Goal: Information Seeking & Learning: Learn about a topic

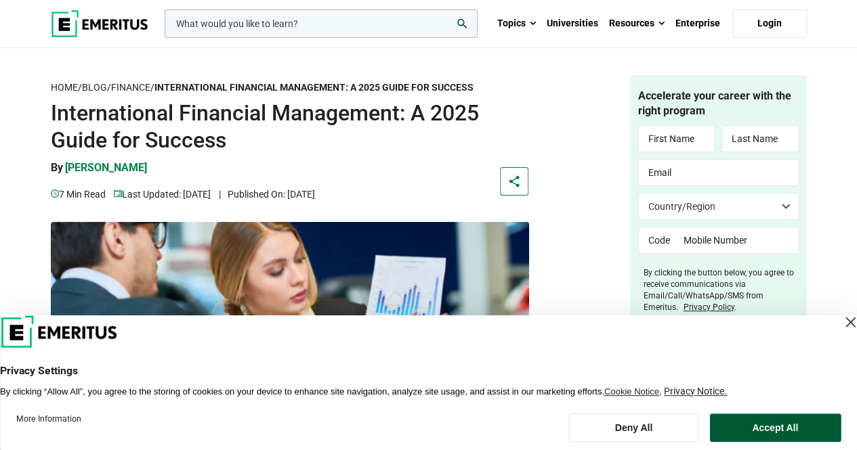
click at [754, 427] on button "Accept All" at bounding box center [774, 428] width 131 height 28
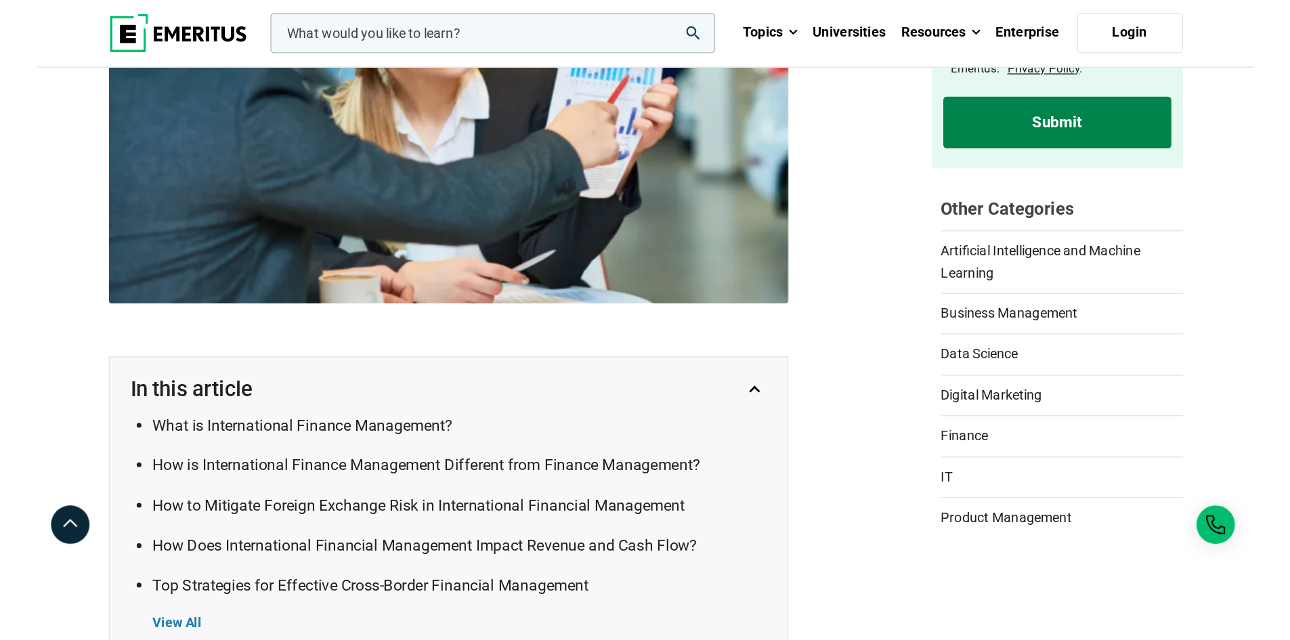
scroll to position [268, 0]
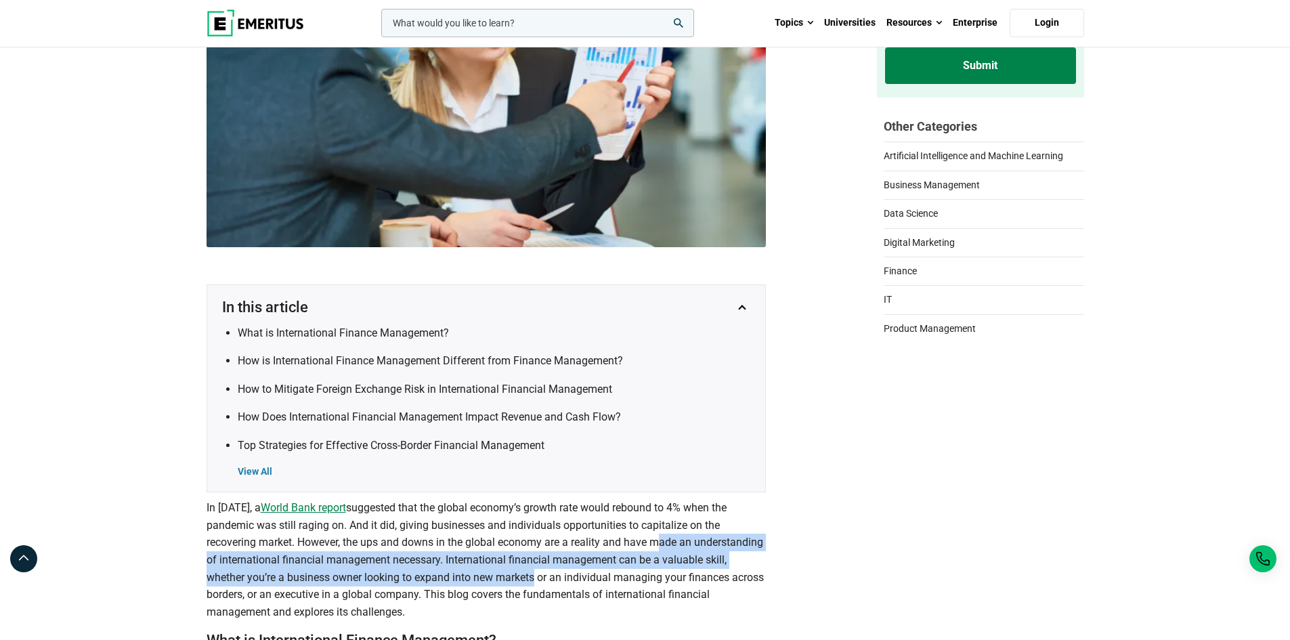
drag, startPoint x: 599, startPoint y: 573, endPoint x: 683, endPoint y: 534, distance: 93.3
click at [683, 450] on p "In [DATE], a World Bank report suggested that the global economy’s growth rate …" at bounding box center [486, 559] width 559 height 121
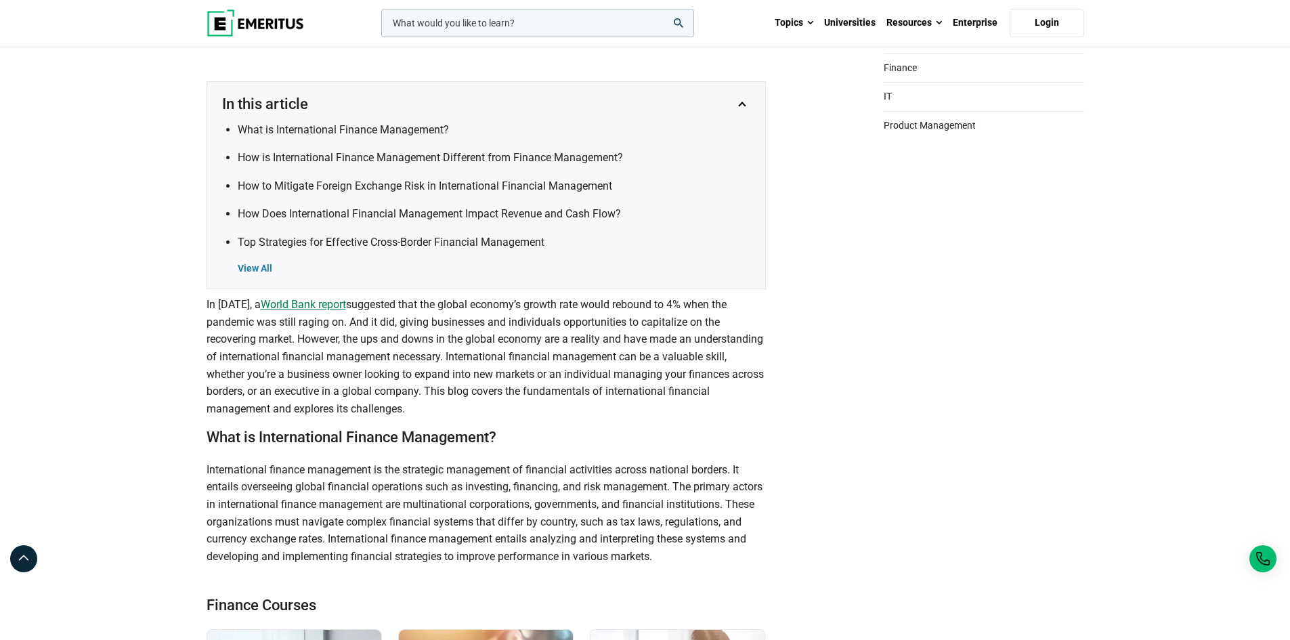
scroll to position [594, 0]
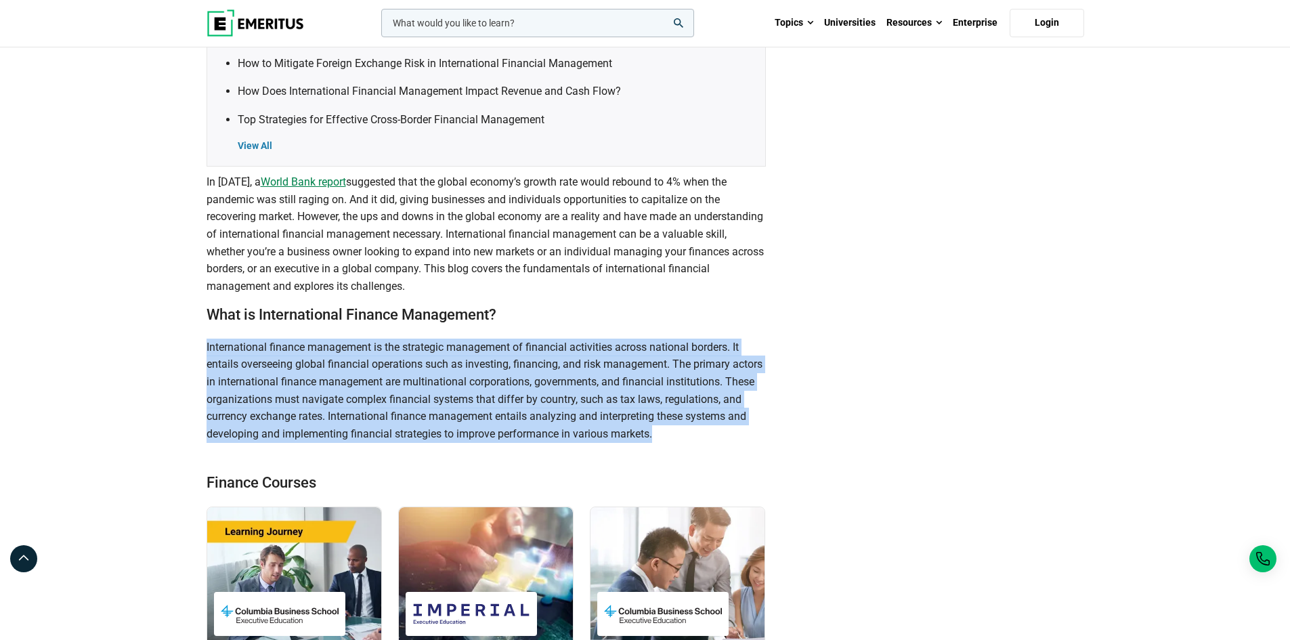
drag, startPoint x: 207, startPoint y: 350, endPoint x: 821, endPoint y: 434, distance: 619.9
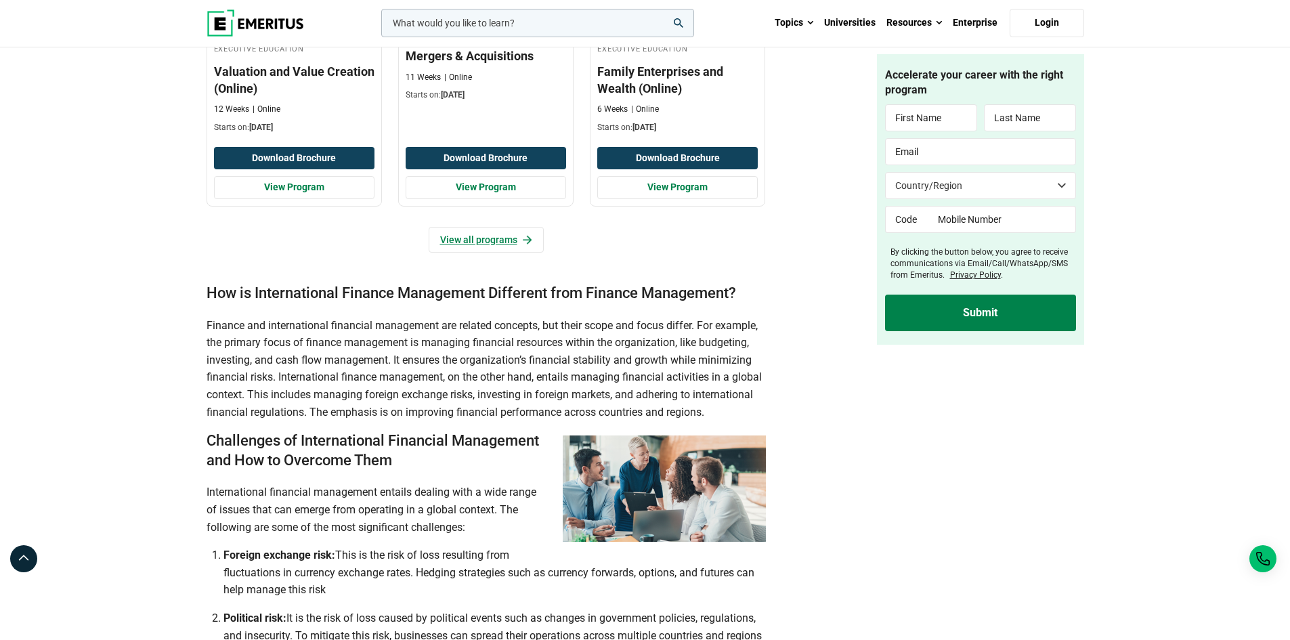
scroll to position [1218, 0]
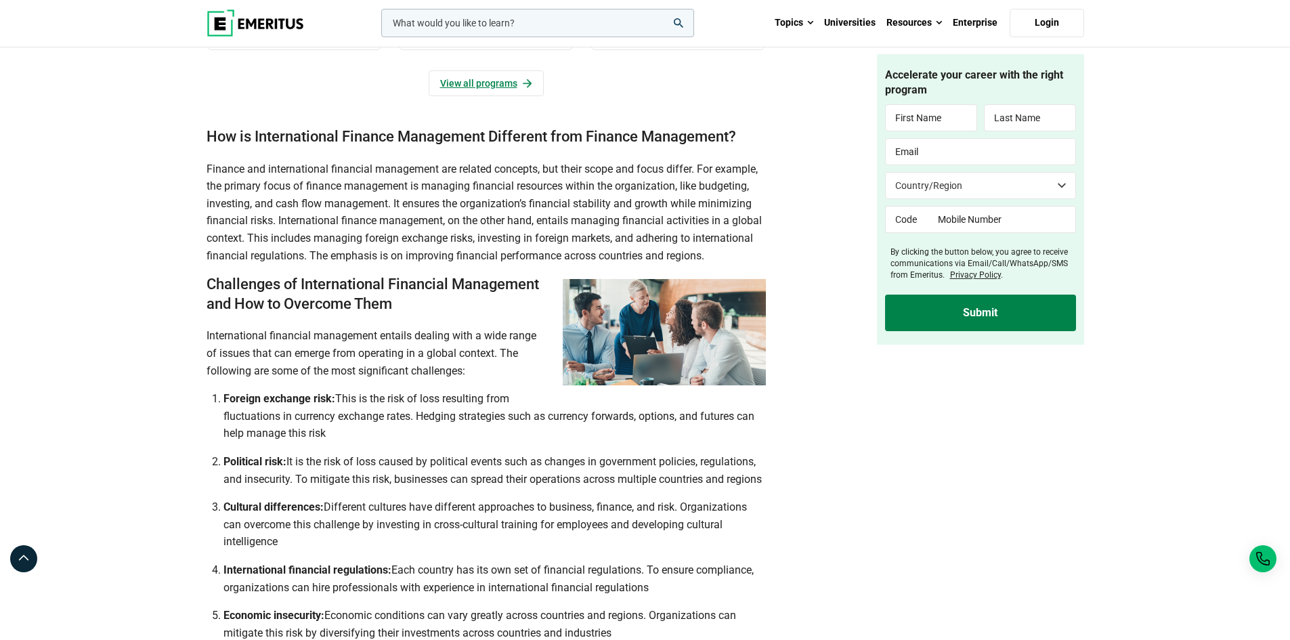
scroll to position [1375, 0]
drag, startPoint x: 423, startPoint y: 417, endPoint x: 440, endPoint y: 426, distance: 19.1
click at [440, 426] on li "Foreign exchange risk: This is the risk of loss resulting from fluctuations in …" at bounding box center [494, 415] width 542 height 52
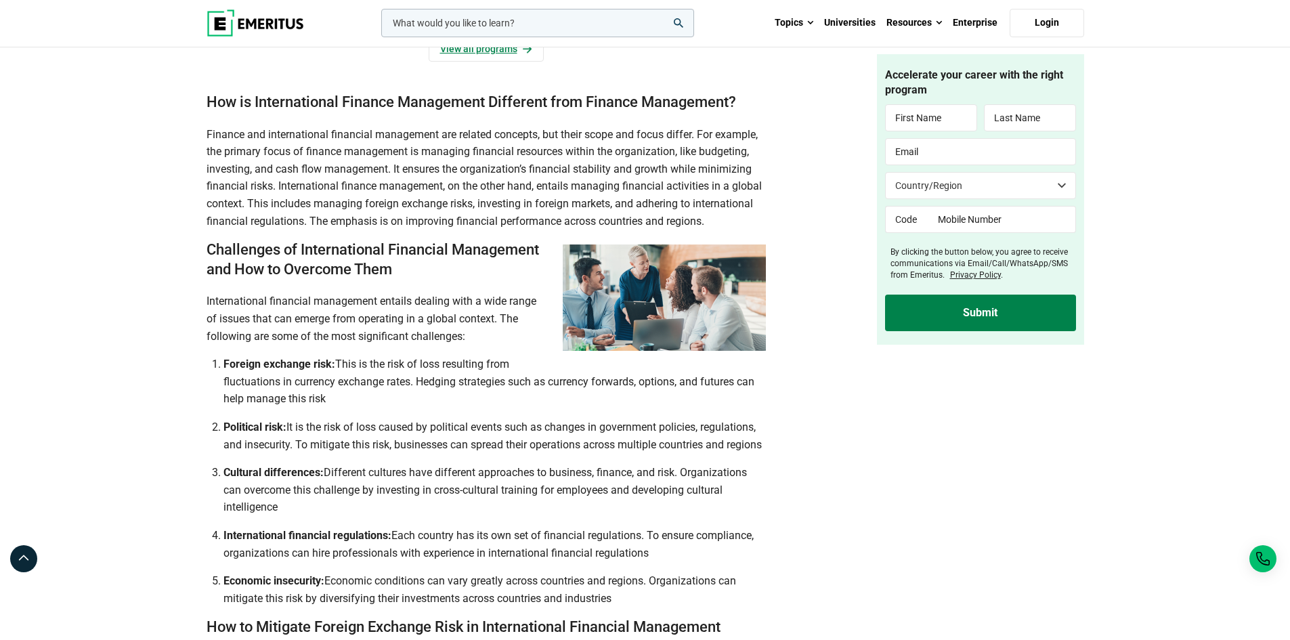
scroll to position [1410, 0]
drag, startPoint x: 328, startPoint y: 486, endPoint x: 312, endPoint y: 523, distance: 40.4
click at [312, 450] on li "Cultural differences: Different cultures have different approaches to business,…" at bounding box center [494, 488] width 542 height 52
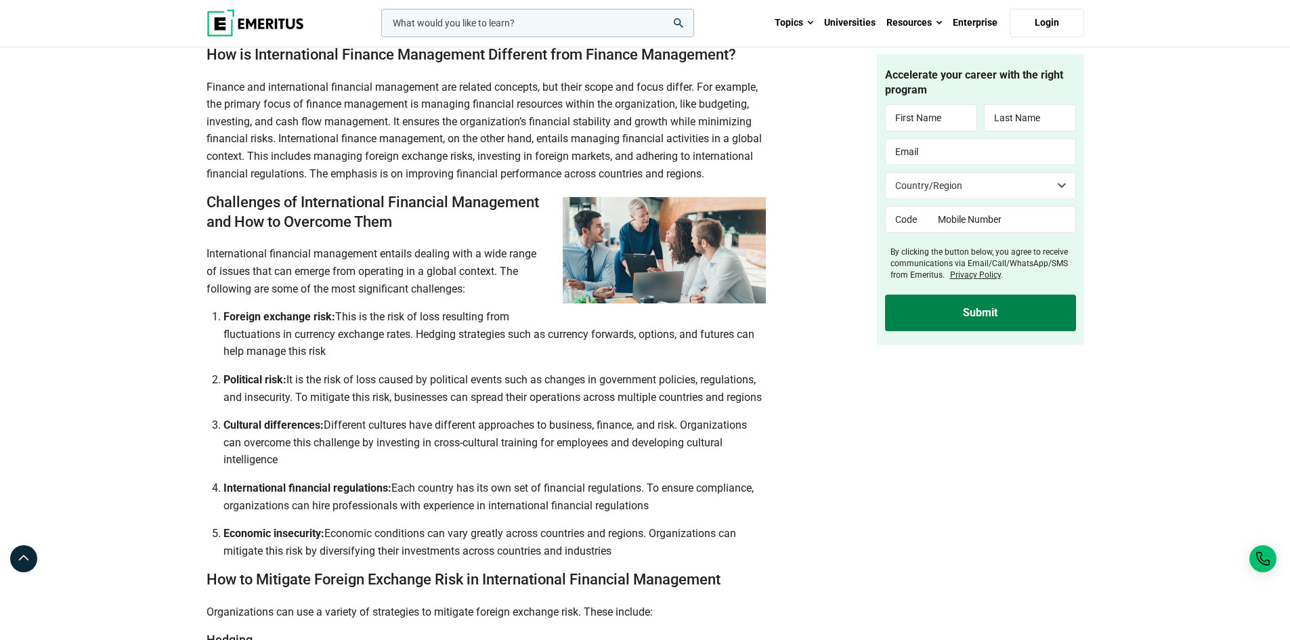
scroll to position [1457, 0]
drag, startPoint x: 402, startPoint y: 502, endPoint x: 664, endPoint y: 520, distance: 262.7
click at [664, 450] on li "International financial regulations: Each country has its own set of financial …" at bounding box center [494, 496] width 542 height 35
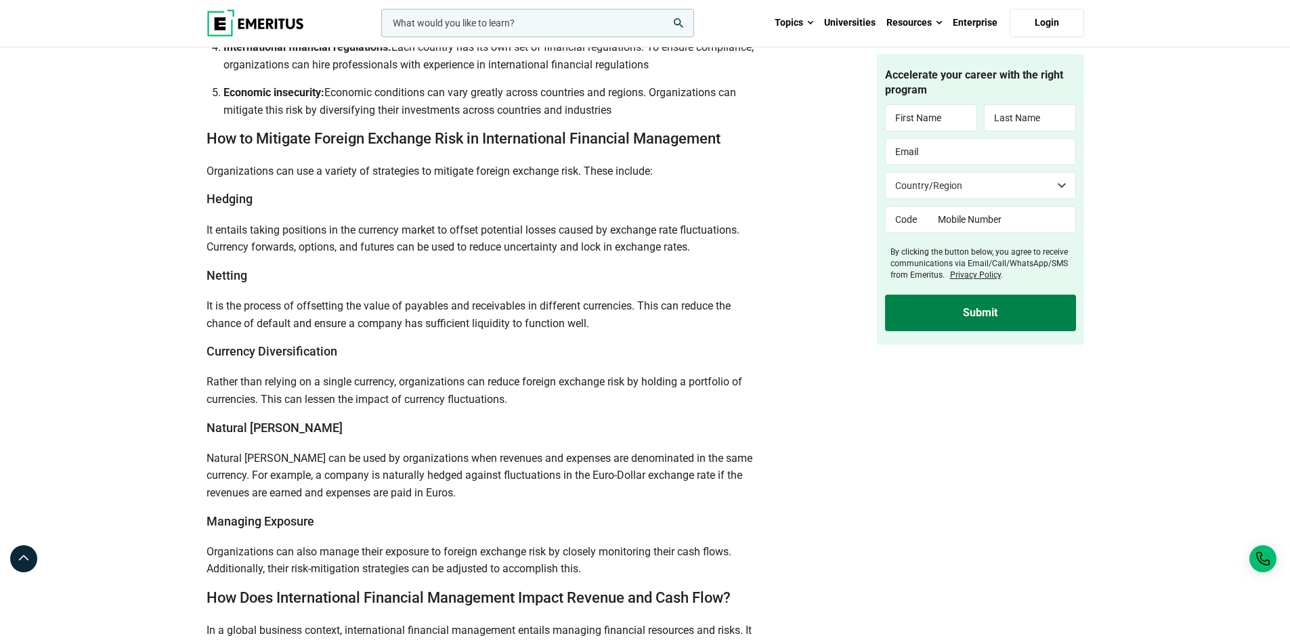
scroll to position [1901, 0]
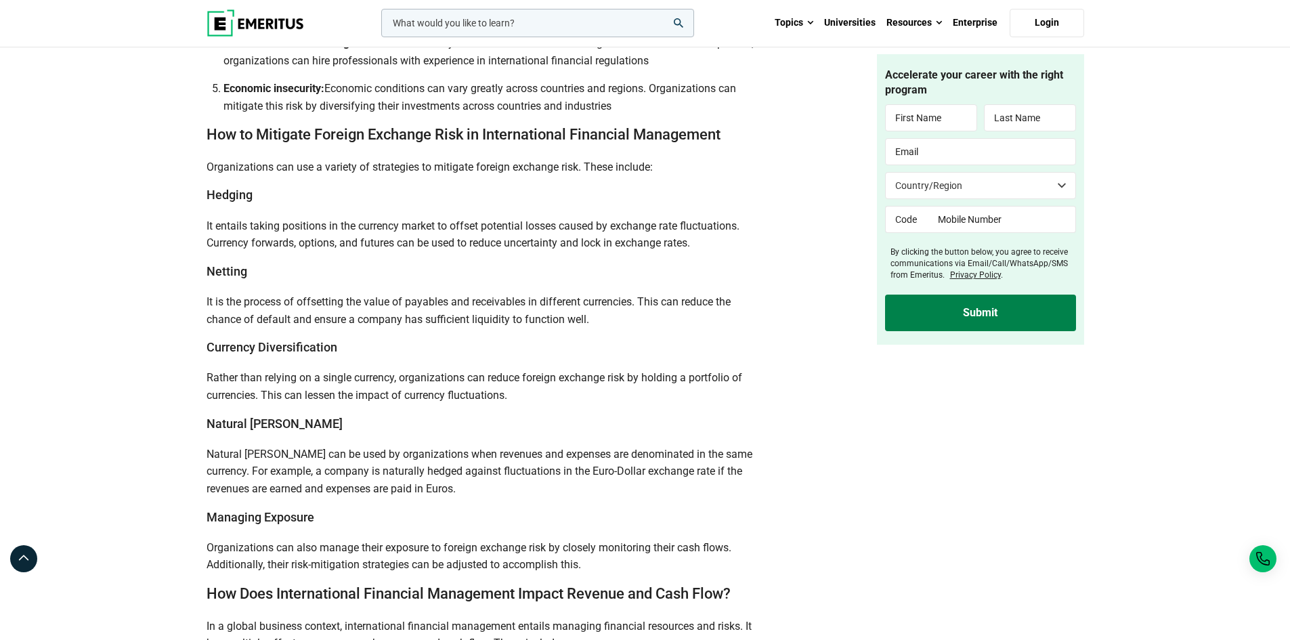
click at [450, 450] on p "Natural [PERSON_NAME] can be used by organizations when revenues and expenses a…" at bounding box center [486, 472] width 559 height 52
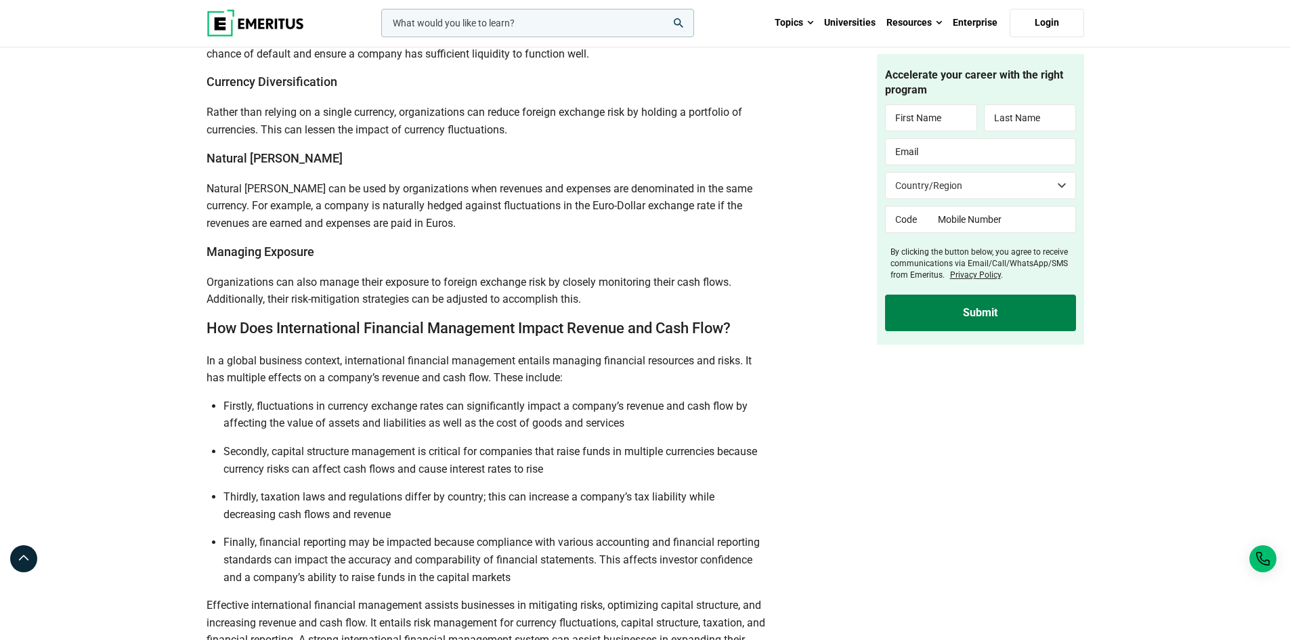
scroll to position [2167, 0]
drag, startPoint x: 225, startPoint y: 462, endPoint x: 244, endPoint y: 468, distance: 19.3
click at [244, 450] on span "Secondly, capital structure management is critical for companies that raise fun…" at bounding box center [490, 459] width 534 height 30
click at [573, 450] on ul "Firstly, fluctuations in currency exchange rates can significantly impact a com…" at bounding box center [486, 491] width 559 height 188
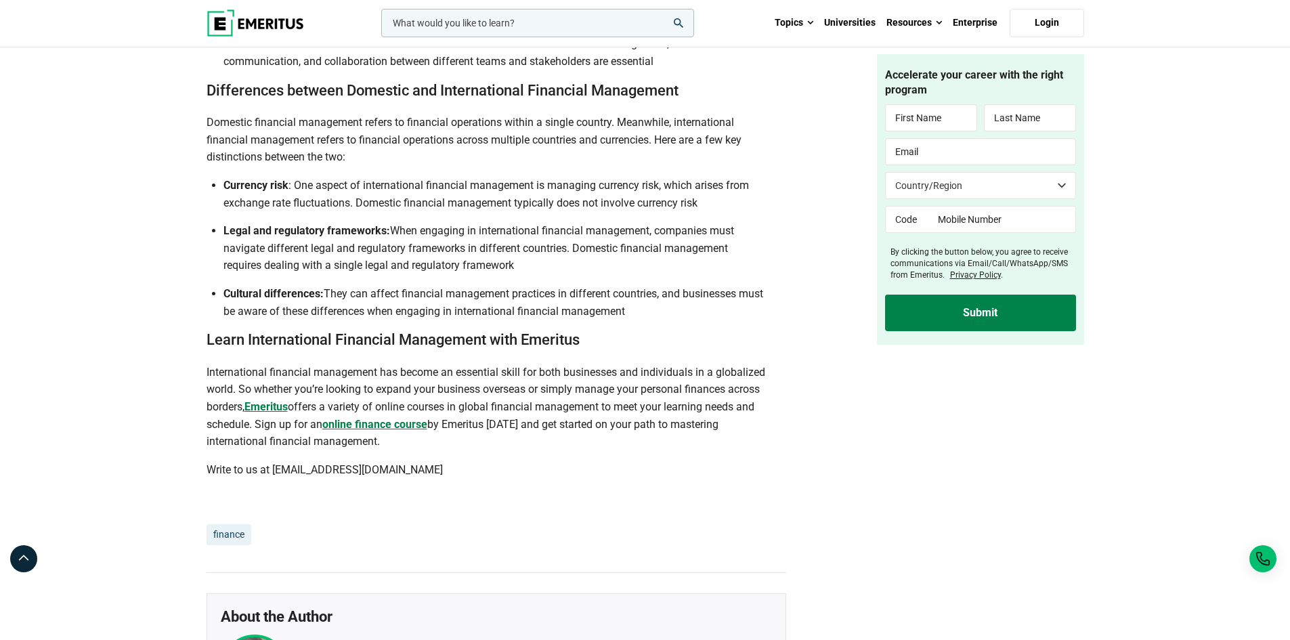
scroll to position [3149, 0]
